Goal: Task Accomplishment & Management: Complete application form

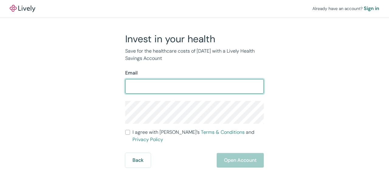
click at [160, 83] on input "Email" at bounding box center [194, 86] width 139 height 12
type input "[EMAIL_ADDRESS][DOMAIN_NAME]"
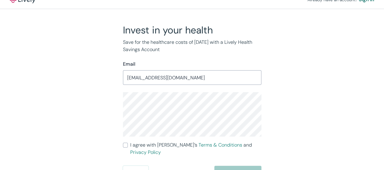
scroll to position [12, 0]
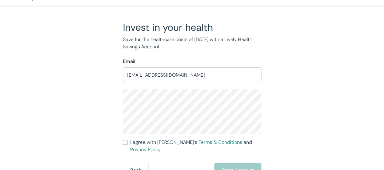
click at [123, 142] on input "I agree with Lively’s Terms & Conditions and Privacy Policy" at bounding box center [125, 142] width 5 height 5
checkbox input "true"
click at [242, 165] on button "Open Account" at bounding box center [237, 170] width 47 height 15
click at [250, 163] on div "Back Just a moment" at bounding box center [192, 170] width 139 height 15
click at [230, 163] on div "Back Just a moment" at bounding box center [192, 170] width 139 height 15
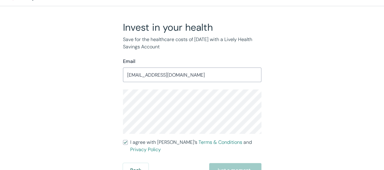
click at [243, 163] on div "Back Just a moment" at bounding box center [192, 170] width 139 height 15
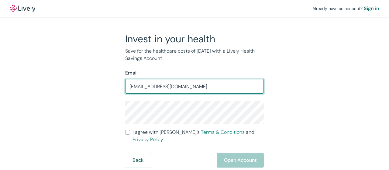
type input "[EMAIL_ADDRESS][DOMAIN_NAME]"
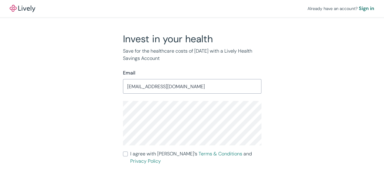
click at [125, 155] on input "I agree with Lively’s Terms & Conditions and Privacy Policy" at bounding box center [125, 153] width 5 height 5
checkbox input "true"
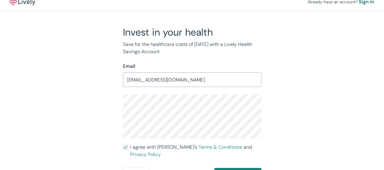
scroll to position [12, 0]
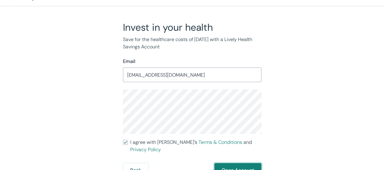
click at [233, 166] on button "Open Account" at bounding box center [237, 170] width 47 height 15
